Goal: Check status

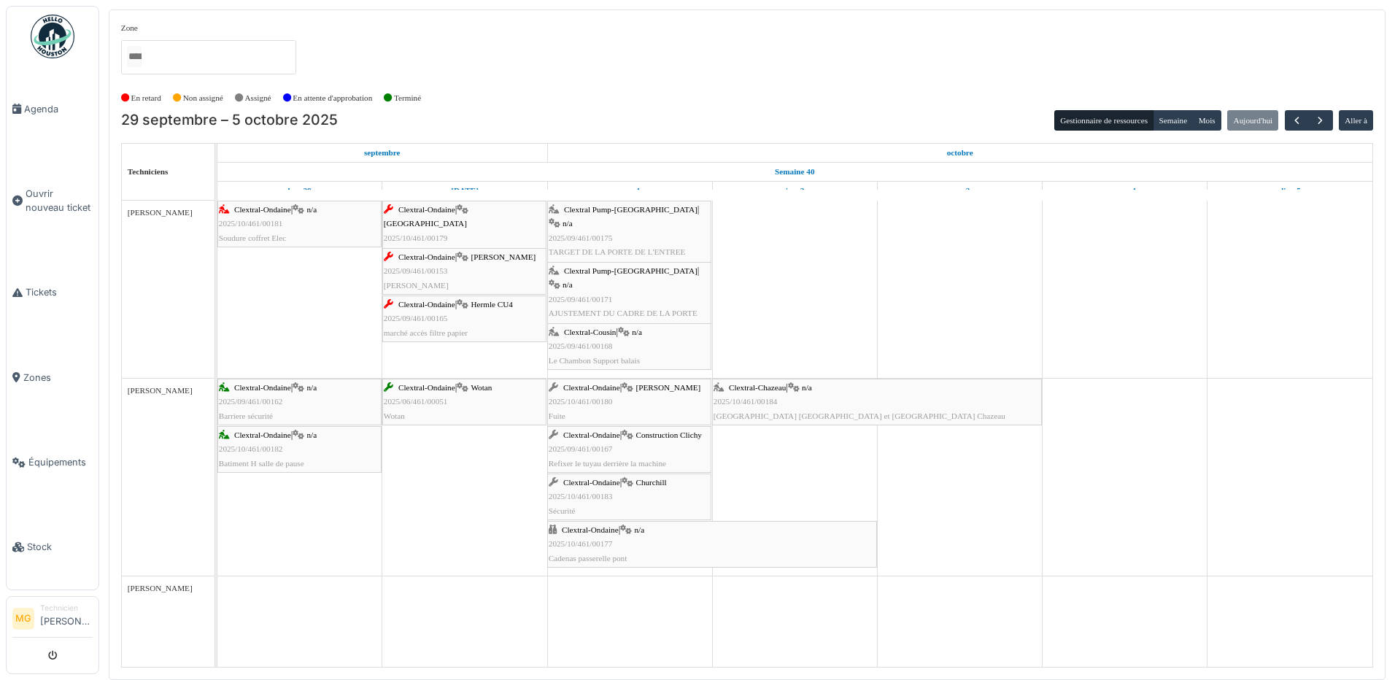
click at [693, 495] on div "Clextral-Ondaine | Churchill 2025/10/461/00183 Sécurité" at bounding box center [629, 497] width 161 height 42
click at [314, 235] on div "Clextral-Ondaine | n/a 2025/10/461/00181 Soudure coffret Elec" at bounding box center [299, 224] width 161 height 42
click at [640, 402] on div "Clextral-Ondaine | Wotan's 2025/10/461/00180 Fuite" at bounding box center [629, 402] width 161 height 42
click at [764, 414] on span "Salle de réunion Djakarta et orient Chazeau" at bounding box center [859, 415] width 292 height 9
click at [689, 455] on div "Clextral-Ondaine | Construction Clichy 2025/09/461/00167 Refixer le tuyau derri…" at bounding box center [629, 449] width 161 height 42
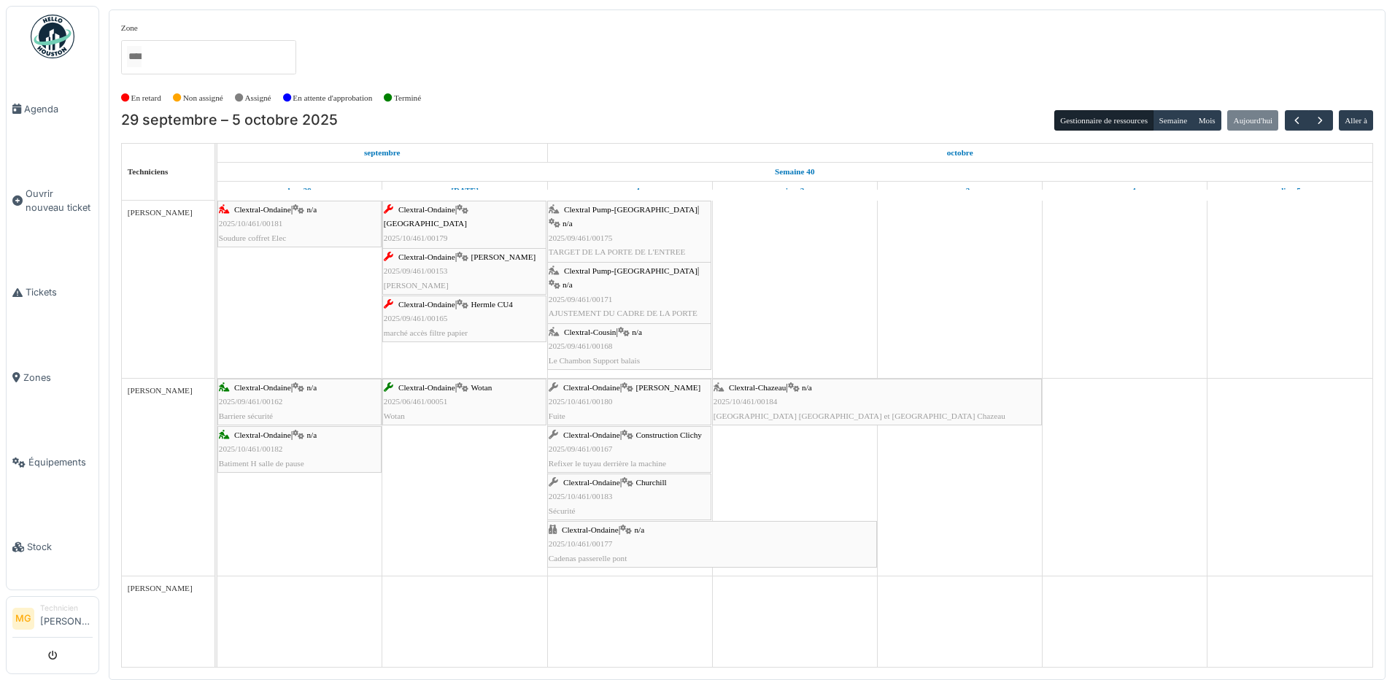
click at [664, 550] on div "Clextral-Ondaine | n/a 2025/10/461/00177 Cadenas passerelle pont" at bounding box center [712, 544] width 327 height 42
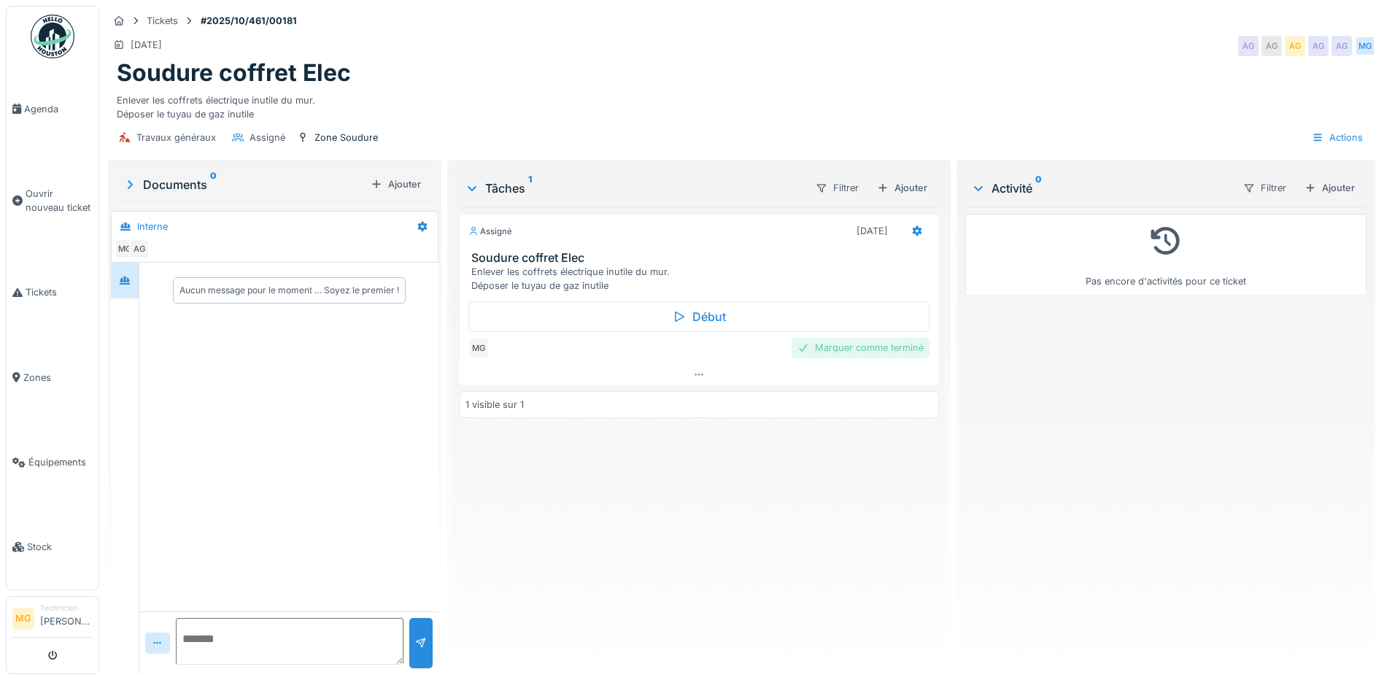
click at [880, 346] on div "Marquer comme terminé" at bounding box center [860, 348] width 138 height 20
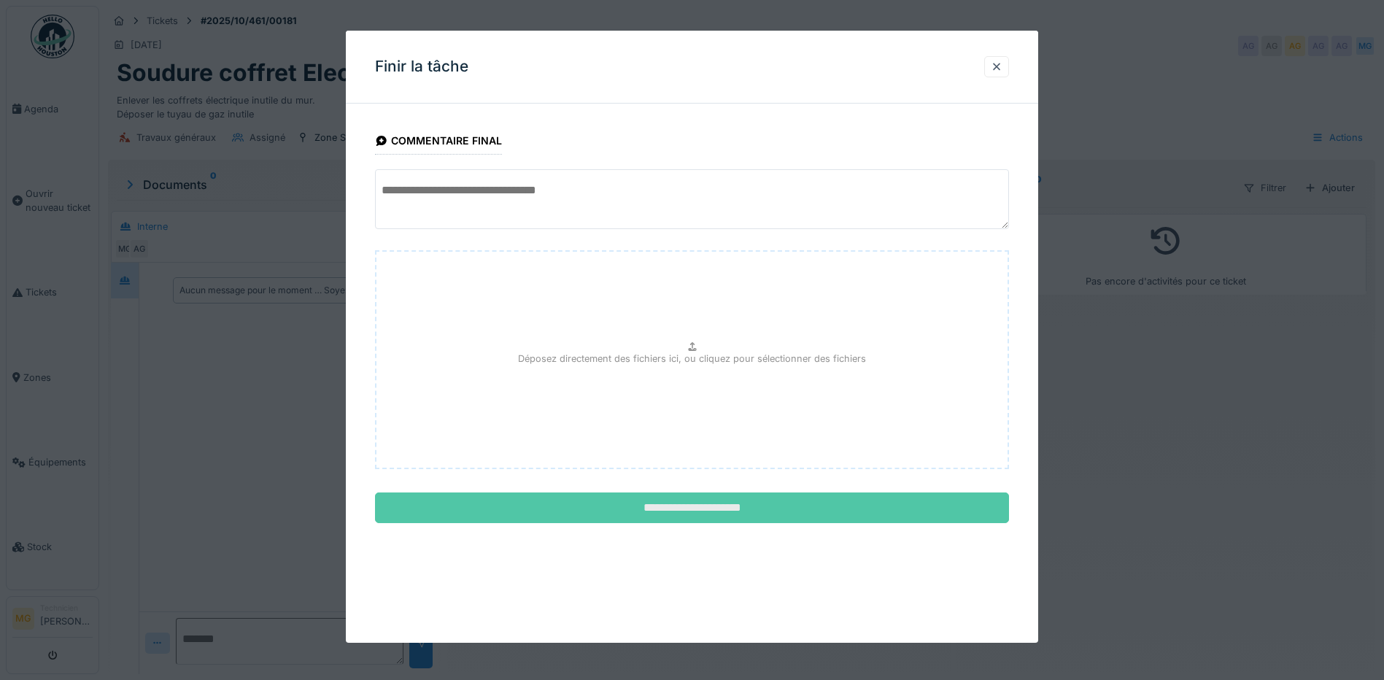
click at [724, 511] on input "**********" at bounding box center [692, 507] width 634 height 31
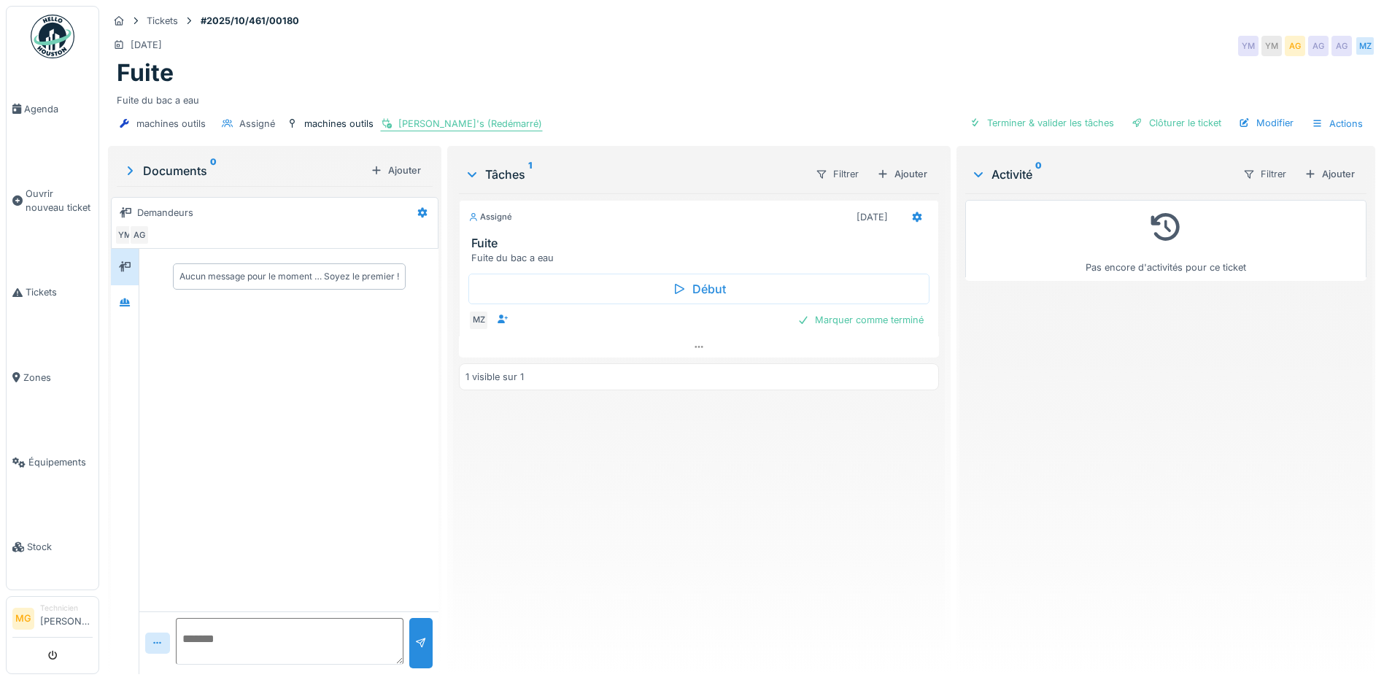
click at [453, 125] on div "Wotan's (Redémarré)" at bounding box center [470, 124] width 144 height 14
